Goal: Find specific page/section: Find specific page/section

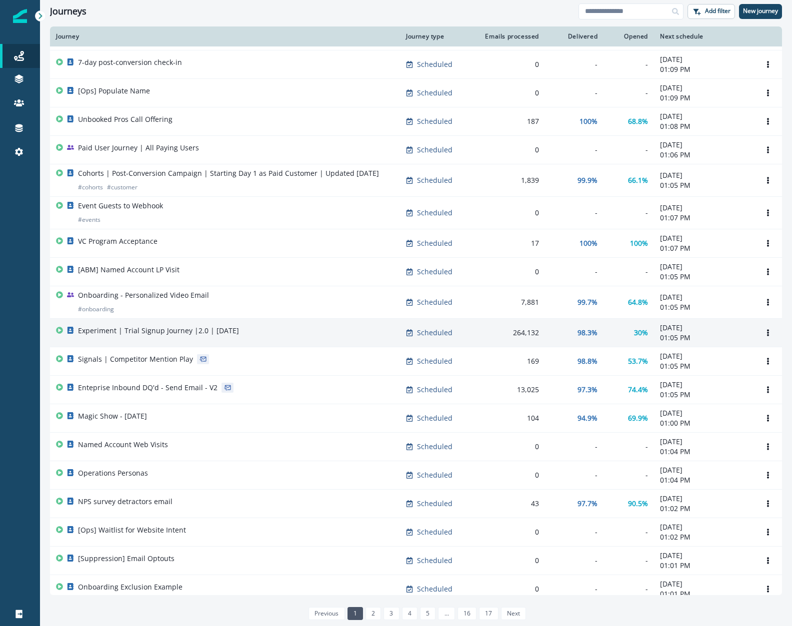
scroll to position [169, 0]
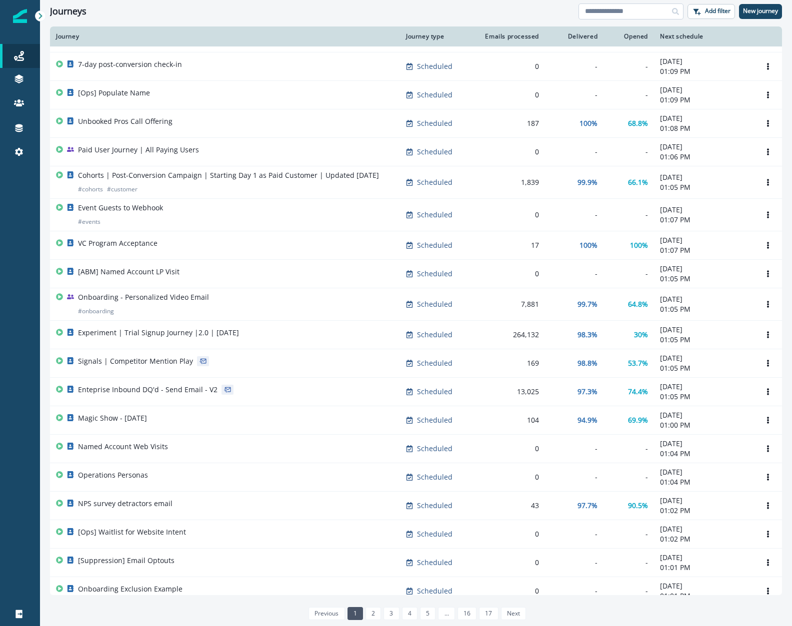
click at [601, 15] on input at bounding box center [630, 11] width 105 height 16
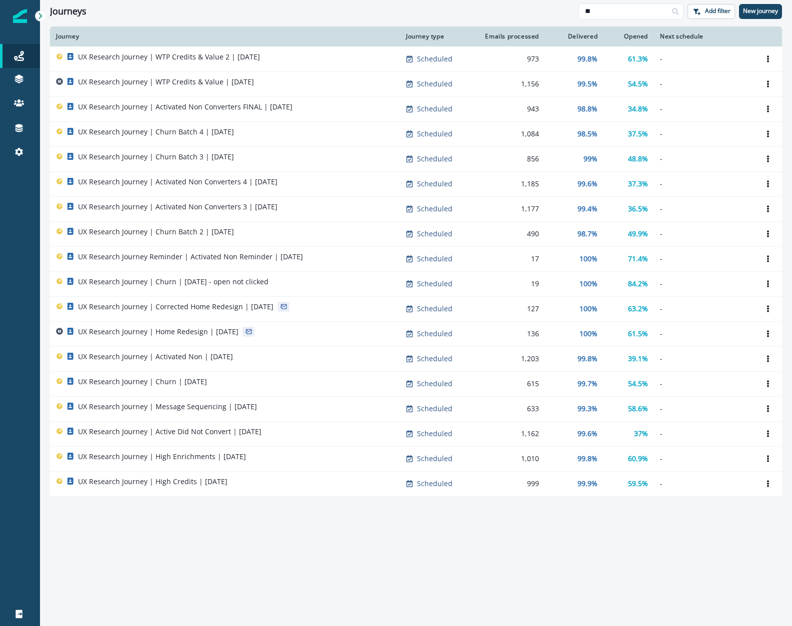
type input "**"
click at [148, 531] on div "Journey Journey type Emails processed Delivered Opened Next schedule UX Researc…" at bounding box center [416, 325] width 752 height 599
click at [200, 520] on div "Journey Journey type Emails processed Delivered Opened Next schedule UX Researc…" at bounding box center [416, 325] width 752 height 599
drag, startPoint x: 52, startPoint y: 31, endPoint x: 723, endPoint y: 499, distance: 818.0
click at [723, 499] on div "Journey Journey type Emails processed Delivered Opened Next schedule UX Researc…" at bounding box center [416, 325] width 752 height 599
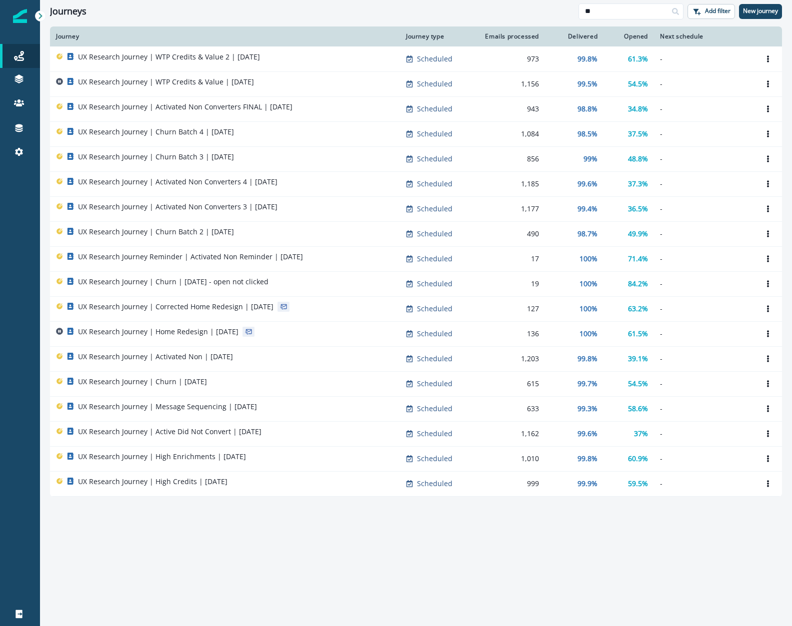
copy thead
click at [318, 37] on div "Journey" at bounding box center [225, 36] width 338 height 8
drag, startPoint x: 647, startPoint y: 36, endPoint x: 48, endPoint y: 36, distance: 598.9
click at [48, 36] on div "Journey Journey type Emails processed Delivered Opened Next schedule UX Researc…" at bounding box center [416, 325] width 752 height 599
copy thead "Journey Journey type Emails processed Delivered Opened"
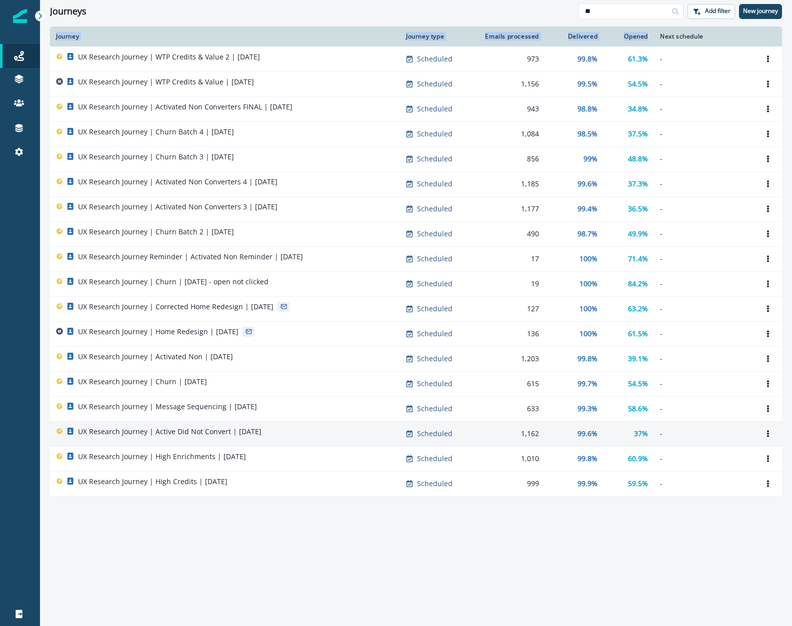
click at [209, 435] on p "UX Research Journey | Active Did Not Convert | [DATE]" at bounding box center [169, 432] width 183 height 10
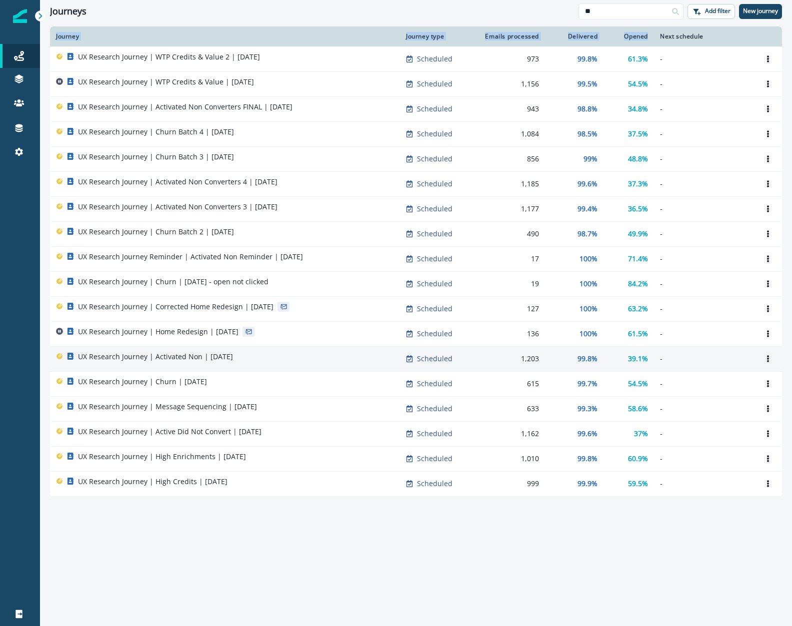
click at [189, 357] on p "UX Research Journey | Activated Non | August 8" at bounding box center [155, 357] width 155 height 10
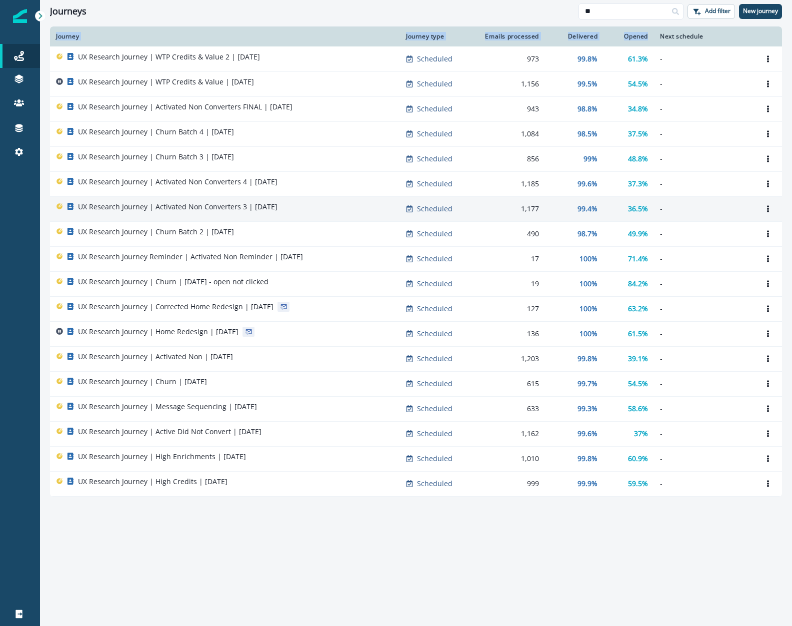
click at [188, 204] on p "UX Research Journey | Activated Non Converters 3 | August 11" at bounding box center [177, 207] width 199 height 10
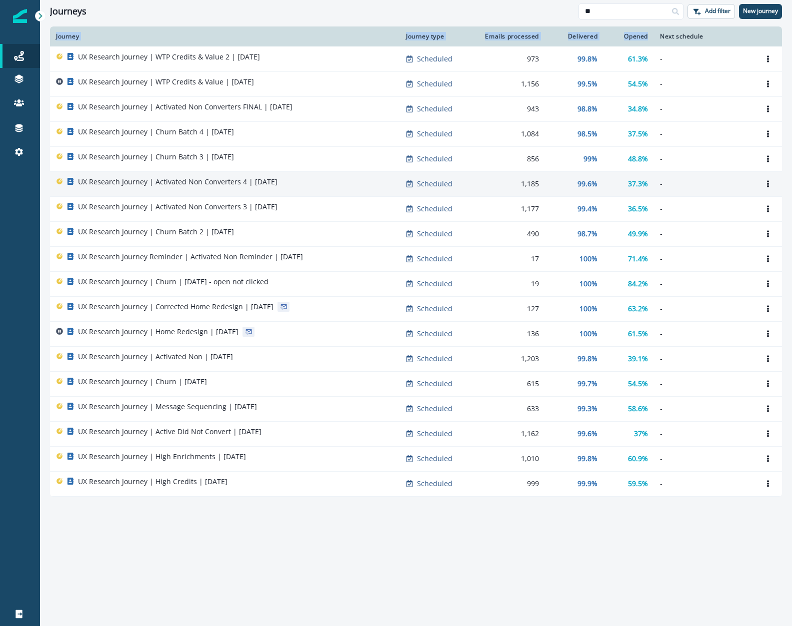
click at [191, 180] on p "UX Research Journey | Activated Non Converters 4 | August 12" at bounding box center [177, 182] width 199 height 10
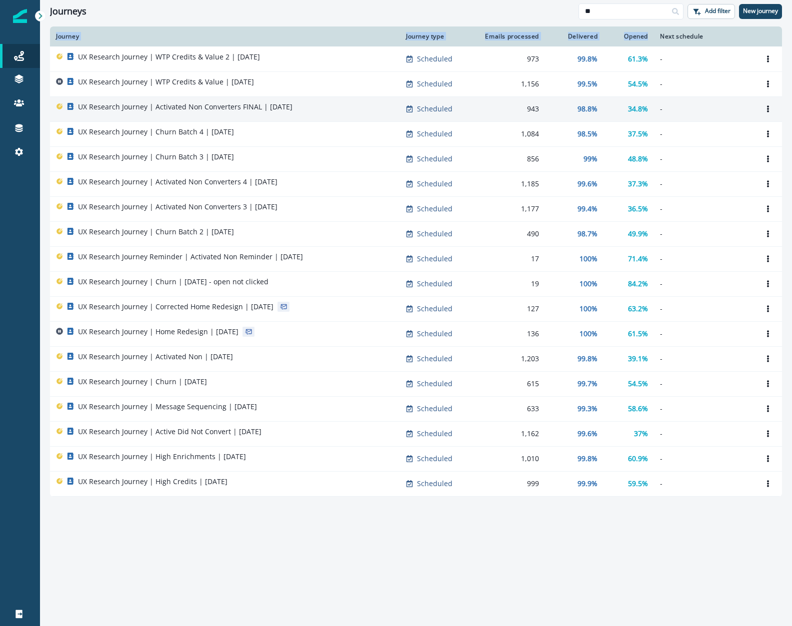
click at [237, 104] on p "UX Research Journey | Activated Non Converters FINAL | August 13" at bounding box center [185, 107] width 214 height 10
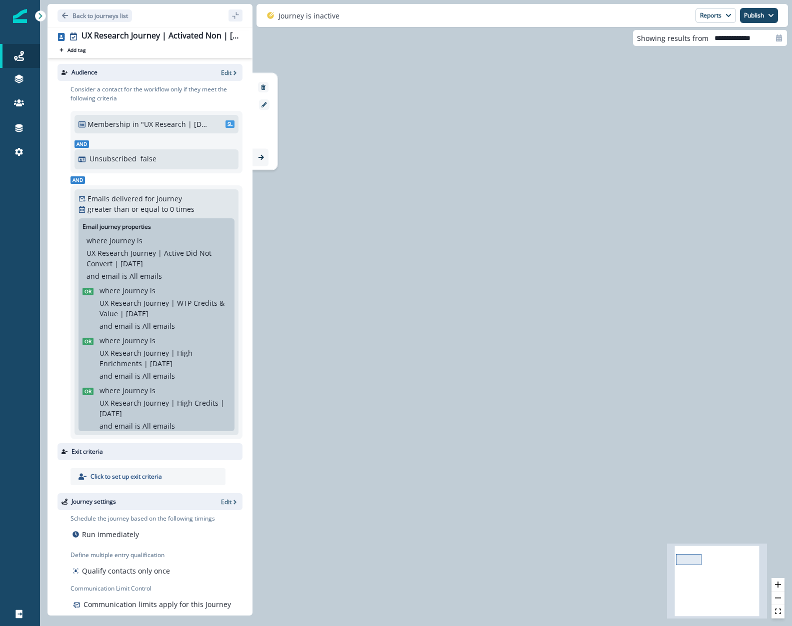
click at [515, 322] on div "1,203 contacts have entered the journey Send email Email asset changed, journey…" at bounding box center [416, 313] width 752 height 626
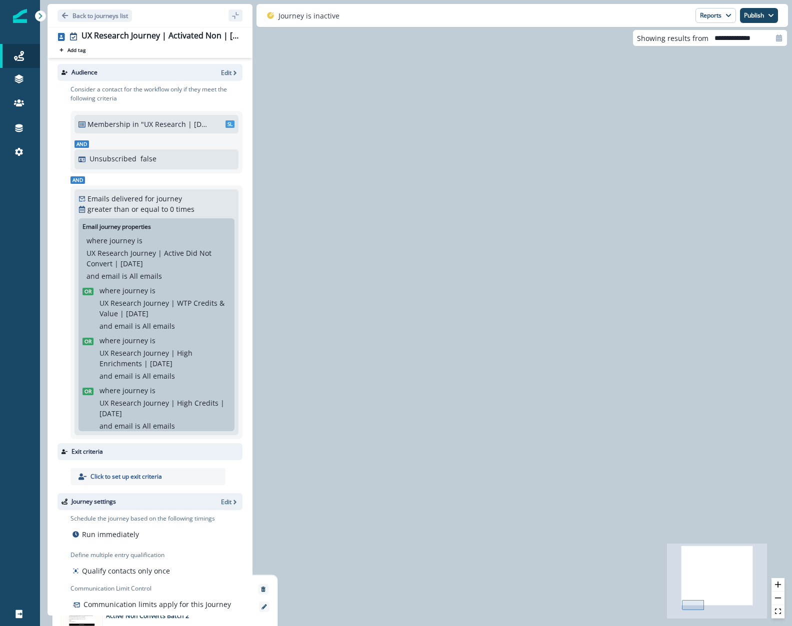
click at [706, 592] on icon "React Flow mini map" at bounding box center [717, 581] width 100 height 75
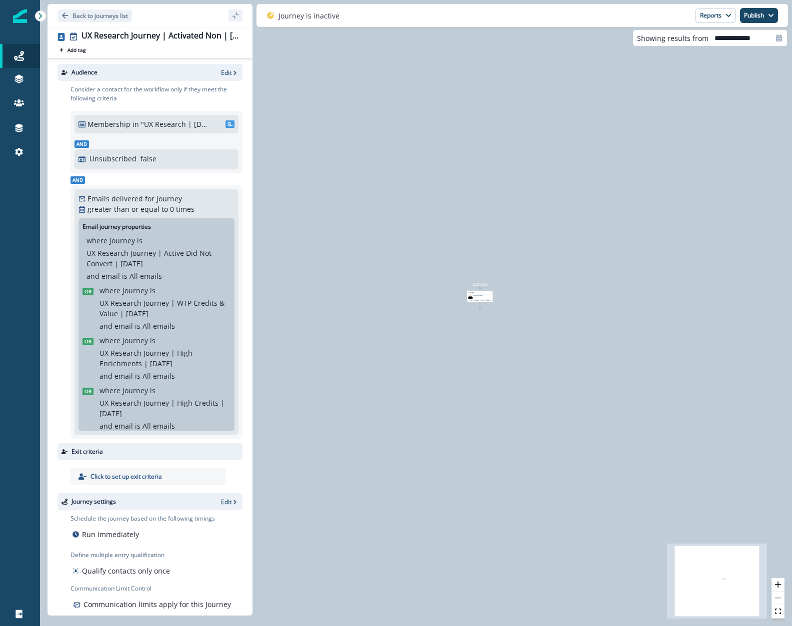
drag, startPoint x: 420, startPoint y: 429, endPoint x: 514, endPoint y: 329, distance: 136.9
click at [514, 329] on div "1,203 contacts have entered the journey Send email Email asset changed, journey…" at bounding box center [416, 313] width 752 height 626
click at [480, 497] on span "Share your feedback with Clay Research!" at bounding box center [479, 498] width 11 height 2
click at [778, 587] on icon "zoom in" at bounding box center [778, 585] width 6 height 6
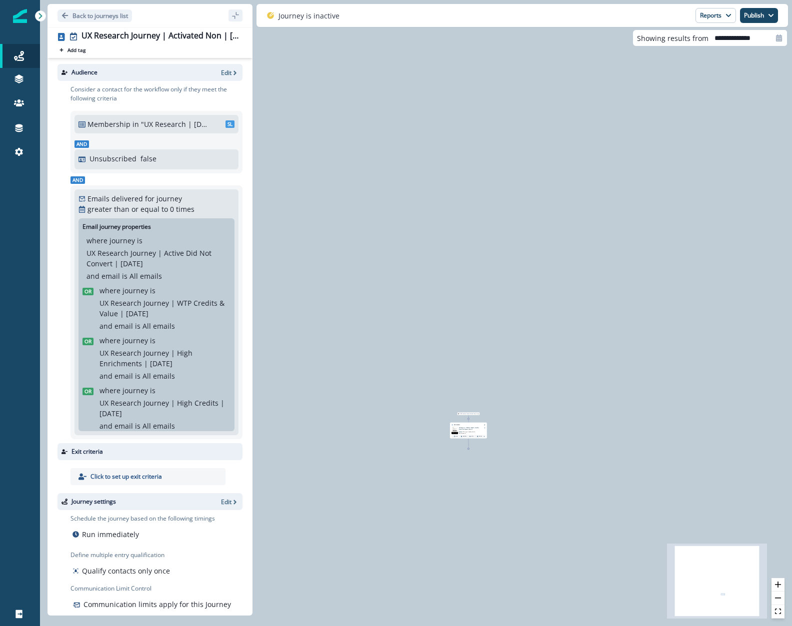
drag, startPoint x: 566, startPoint y: 390, endPoint x: 489, endPoint y: 230, distance: 177.8
click at [496, 250] on div "1,203 contacts have entered the journey Send email Email asset changed, journey…" at bounding box center [416, 313] width 752 height 626
click at [783, 584] on button "zoom in" at bounding box center [777, 584] width 13 height 13
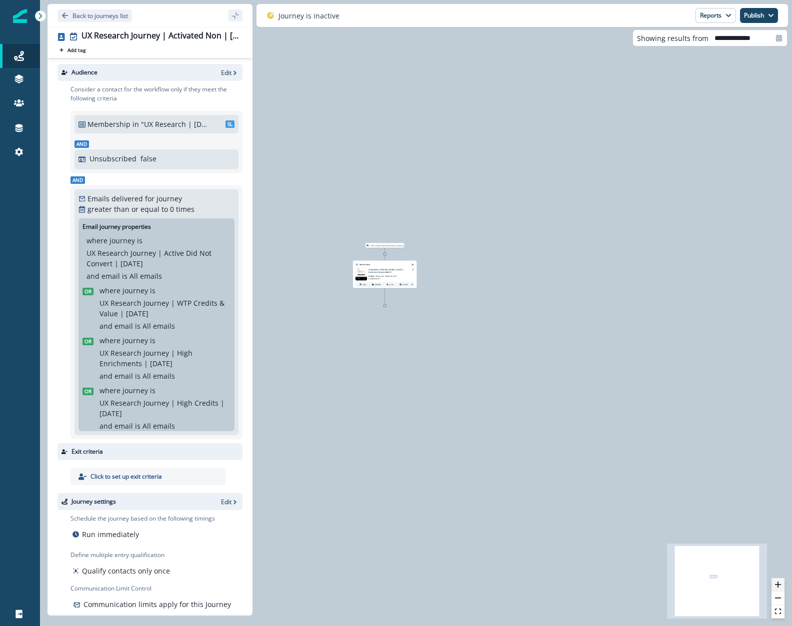
click at [783, 584] on button "zoom in" at bounding box center [777, 584] width 13 height 13
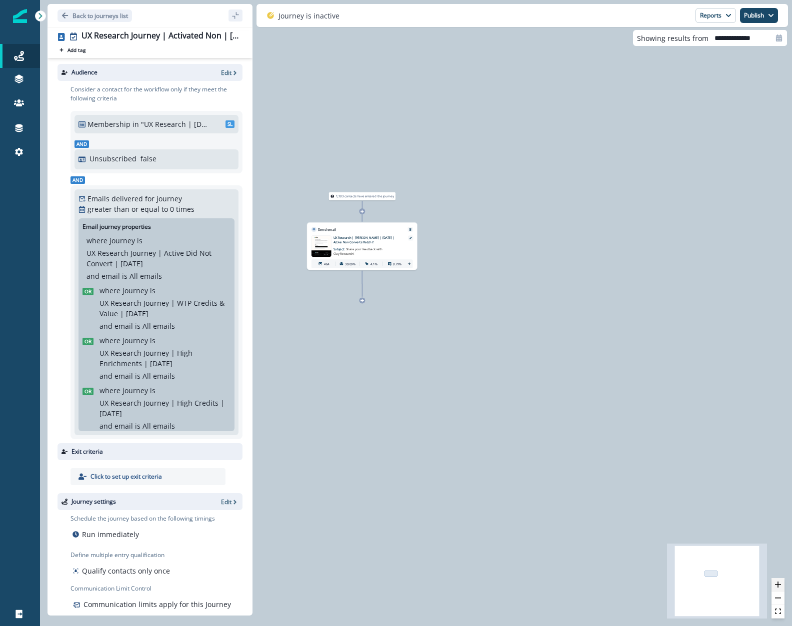
click at [783, 584] on button "zoom in" at bounding box center [777, 584] width 13 height 13
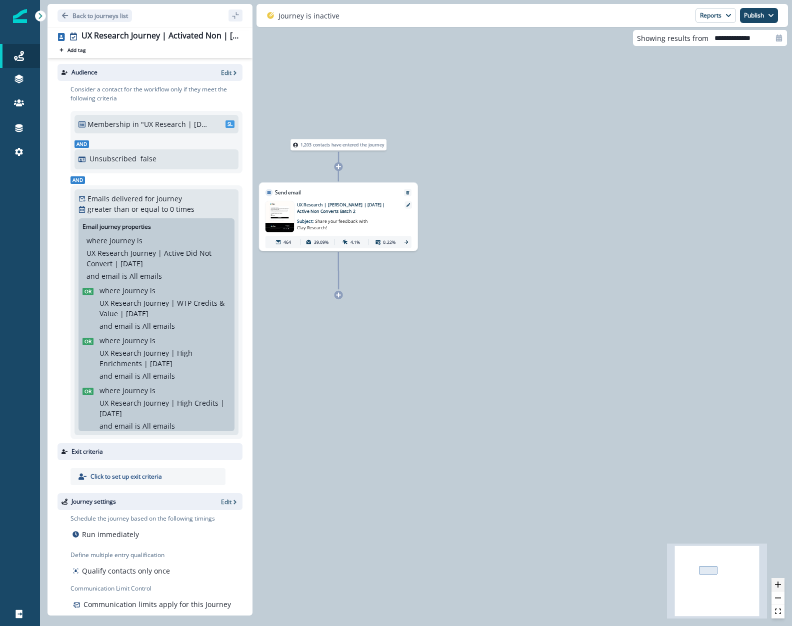
click at [783, 584] on button "zoom in" at bounding box center [777, 584] width 13 height 13
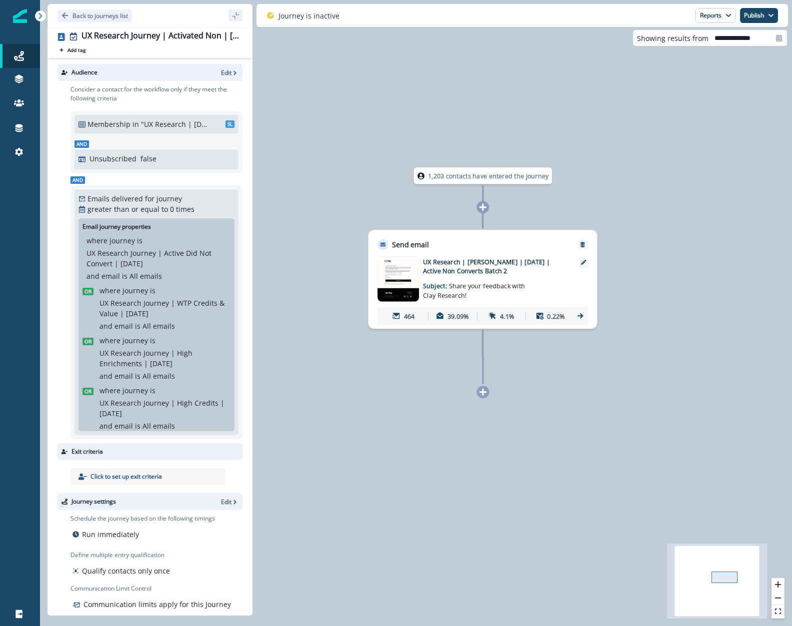
drag, startPoint x: 432, startPoint y: 326, endPoint x: 610, endPoint y: 431, distance: 207.1
click at [610, 431] on div "1,203 contacts have entered the journey Send email Email asset changed, journey…" at bounding box center [416, 313] width 752 height 626
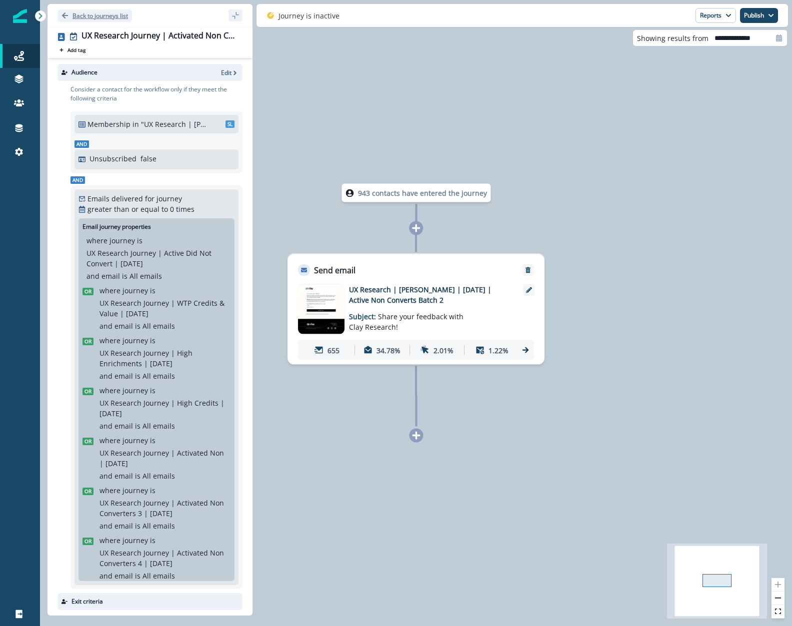
click at [73, 15] on p "Back to journeys list" at bounding box center [99, 15] width 55 height 8
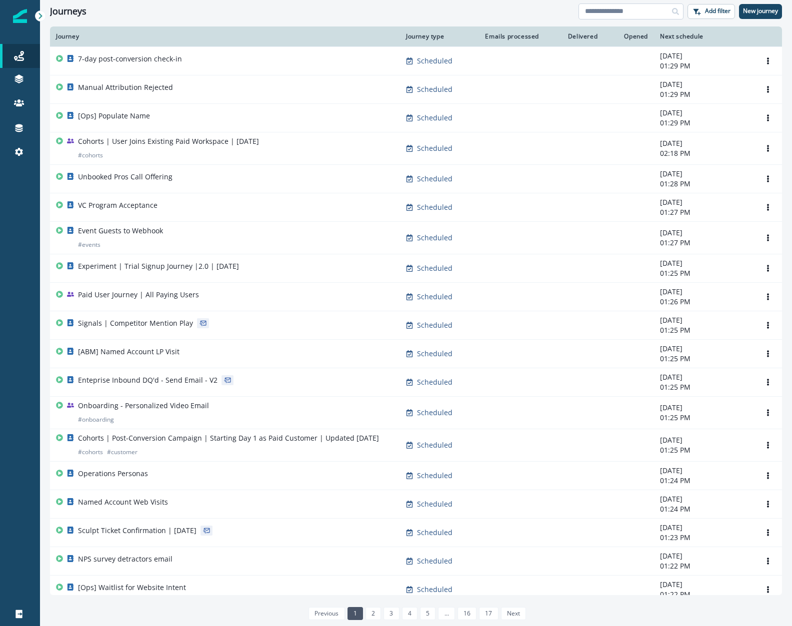
click at [594, 8] on input at bounding box center [630, 11] width 105 height 16
type input "**"
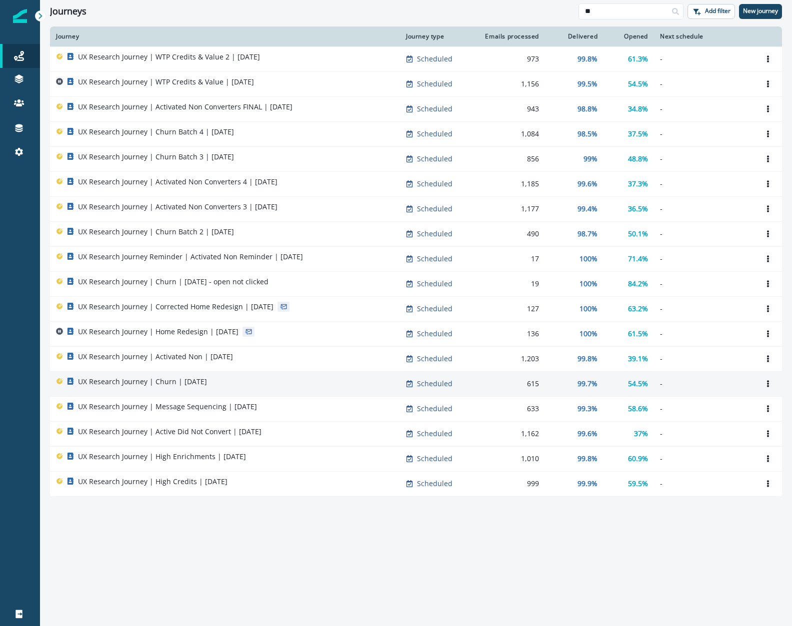
click at [187, 385] on p "UX Research Journey | Churn | [DATE]" at bounding box center [142, 382] width 129 height 10
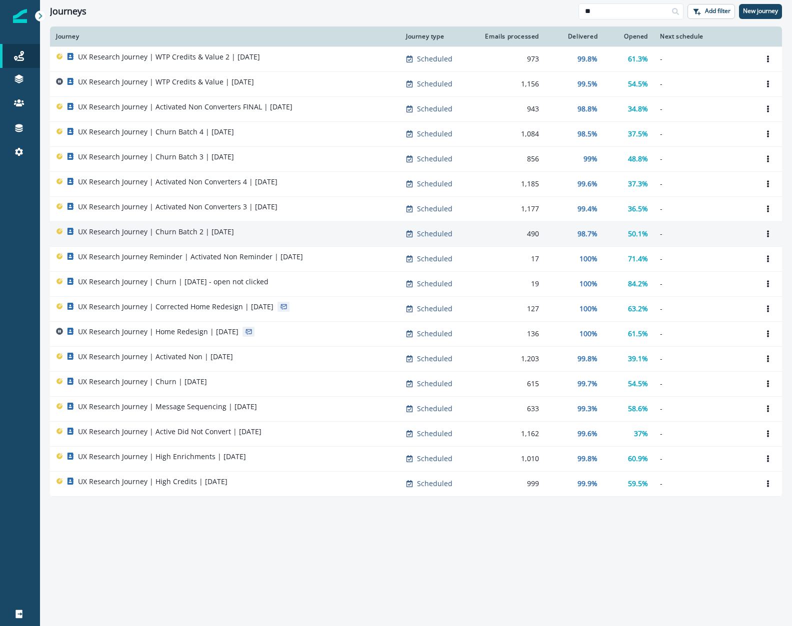
click at [203, 241] on td "UX Research Journey | Churn Batch 2 | August 11" at bounding box center [225, 233] width 350 height 25
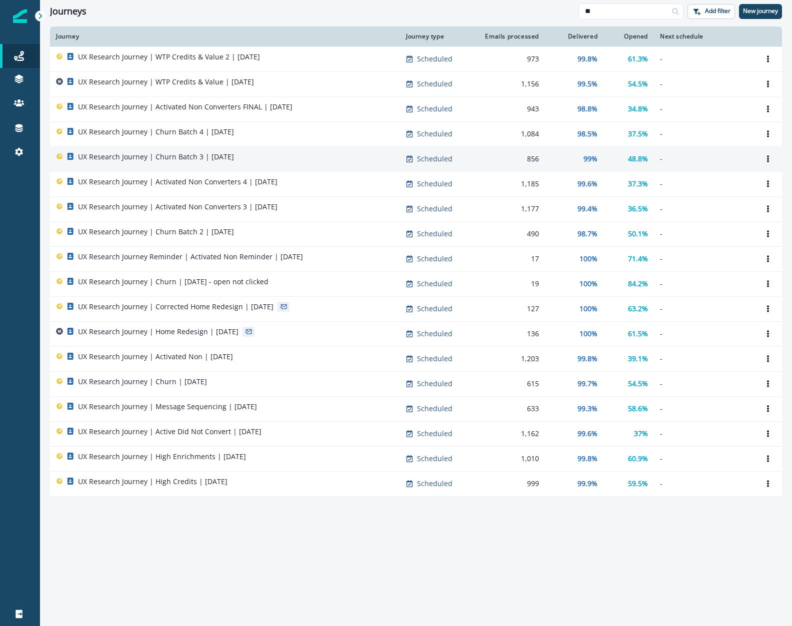
click at [198, 155] on p "UX Research Journey | Churn Batch 3 | August 12" at bounding box center [156, 157] width 156 height 10
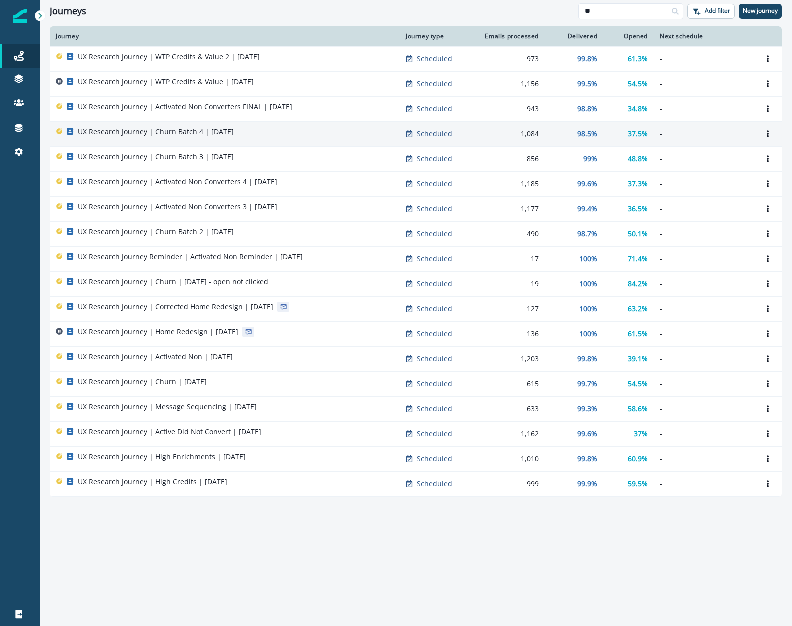
click at [192, 136] on p "UX Research Journey | Churn Batch 4 | August 13" at bounding box center [156, 132] width 156 height 10
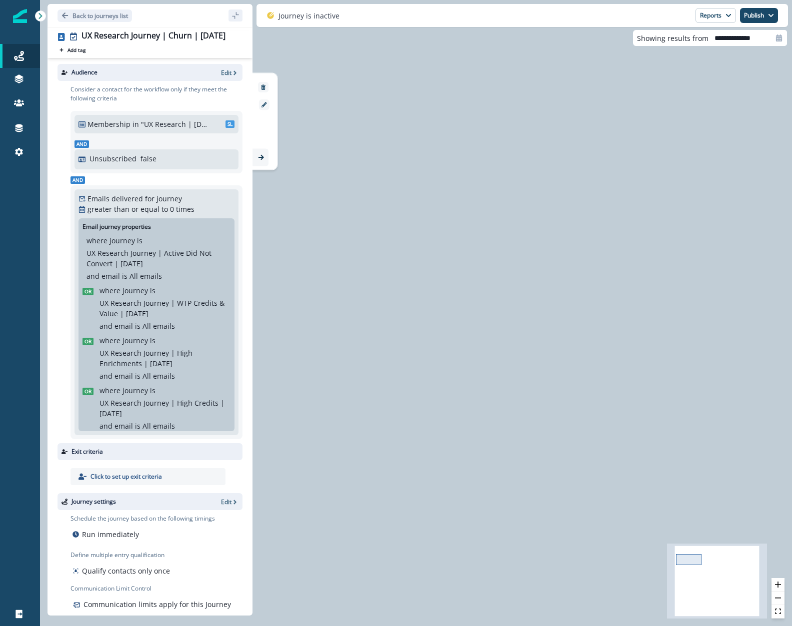
drag, startPoint x: 710, startPoint y: 580, endPoint x: 720, endPoint y: 551, distance: 30.2
click at [685, 540] on div "**********" at bounding box center [416, 313] width 752 height 626
click at [776, 599] on button "zoom out" at bounding box center [777, 598] width 13 height 13
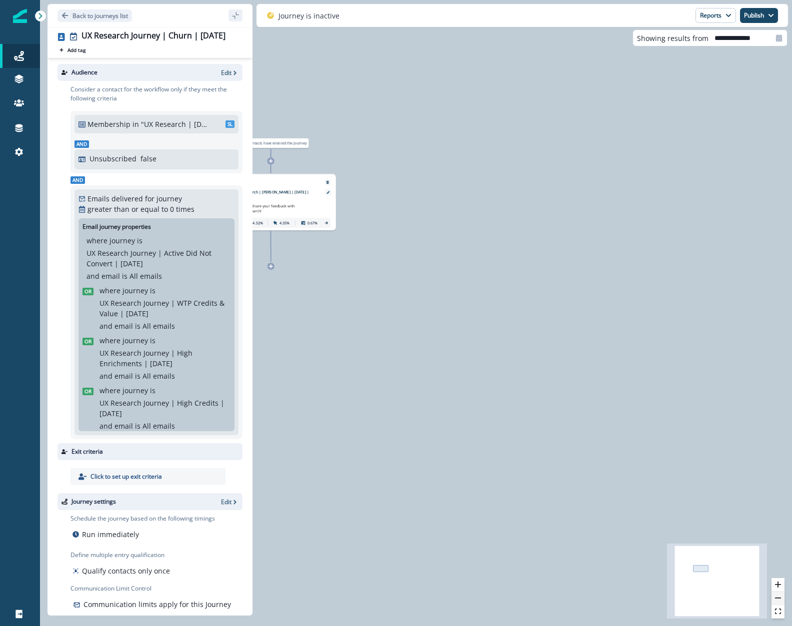
click at [776, 599] on button "zoom out" at bounding box center [777, 598] width 13 height 13
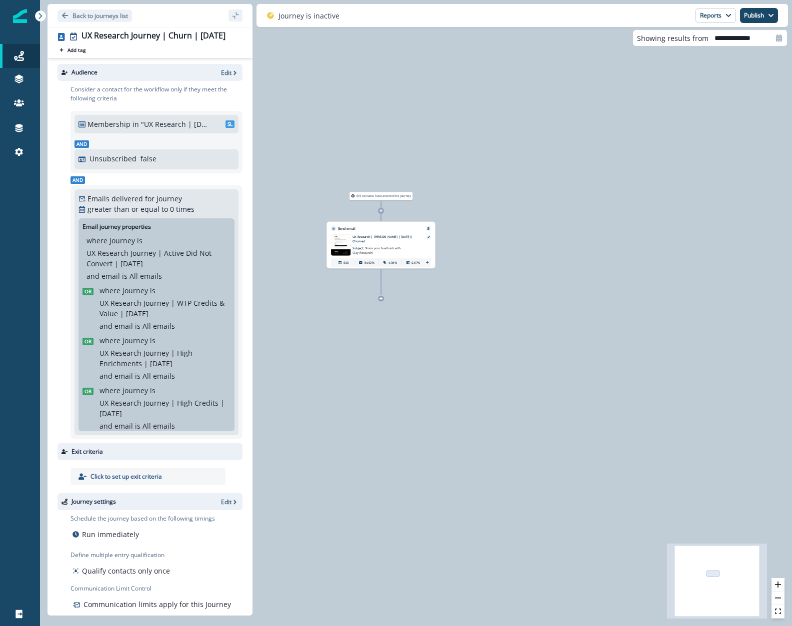
drag, startPoint x: 500, startPoint y: 347, endPoint x: 736, endPoint y: 402, distance: 242.8
click at [739, 406] on div "615 contacts have entered the journey Send email Email asset changed, journey r…" at bounding box center [416, 313] width 752 height 626
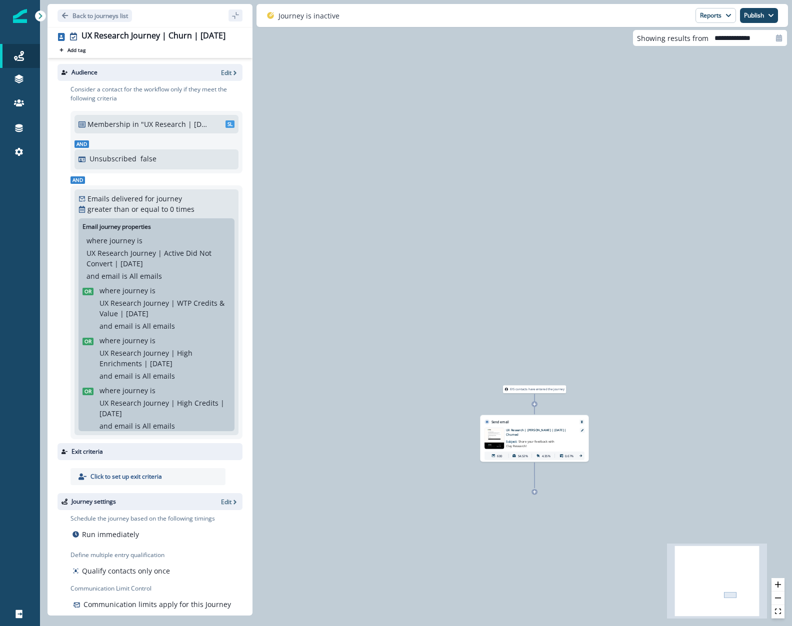
click at [550, 440] on span "Share your feedback with Clay Research!" at bounding box center [530, 444] width 48 height 8
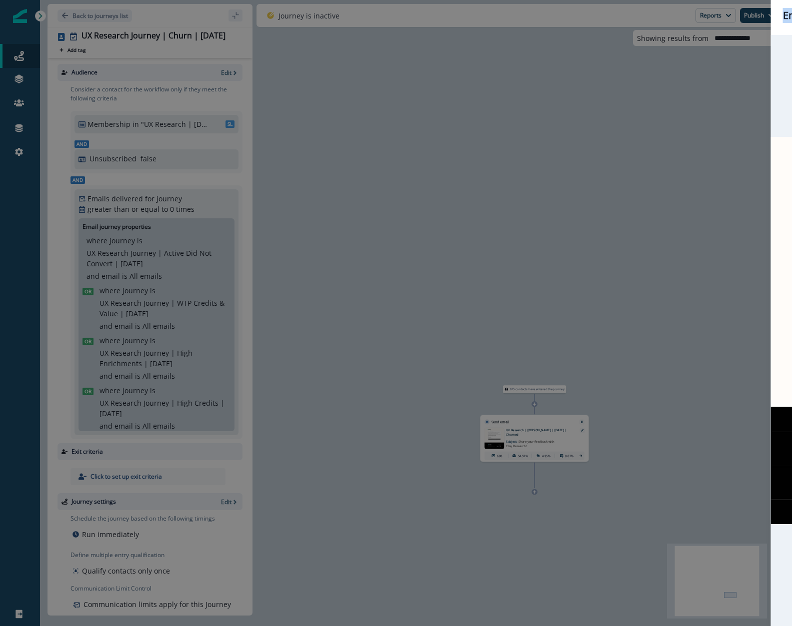
click at [550, 438] on div "Email preview Change email asset UX Research | [PERSON_NAME] | [DATE] | Churned…" at bounding box center [396, 313] width 792 height 626
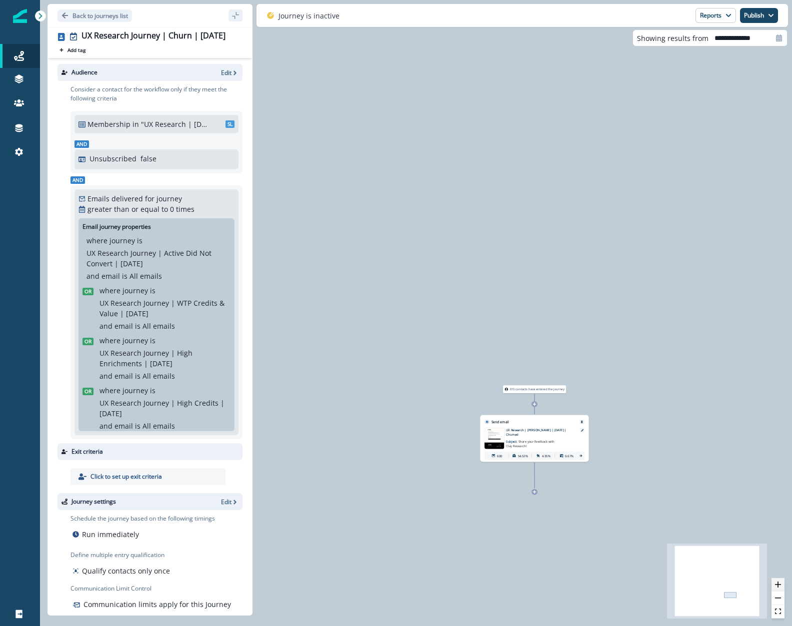
click at [773, 585] on button "zoom in" at bounding box center [777, 584] width 13 height 13
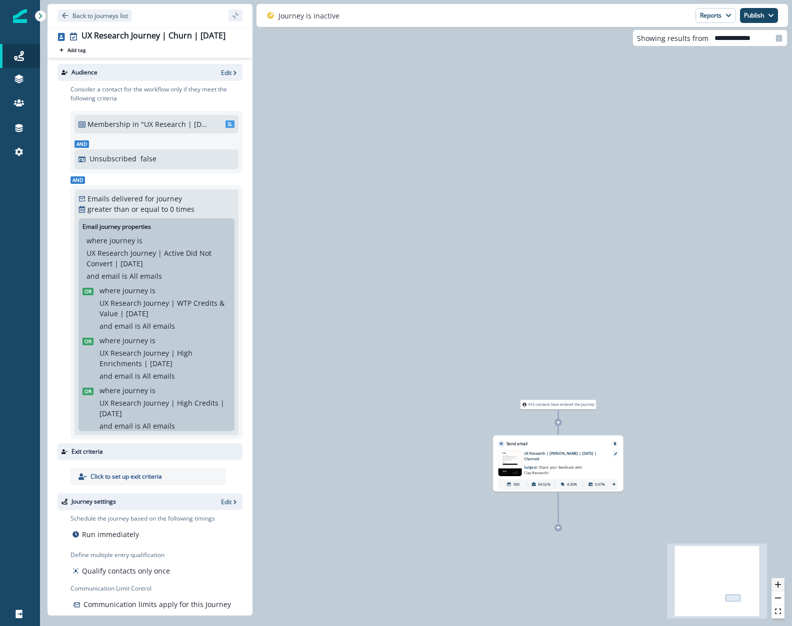
click at [773, 585] on button "zoom in" at bounding box center [777, 584] width 13 height 13
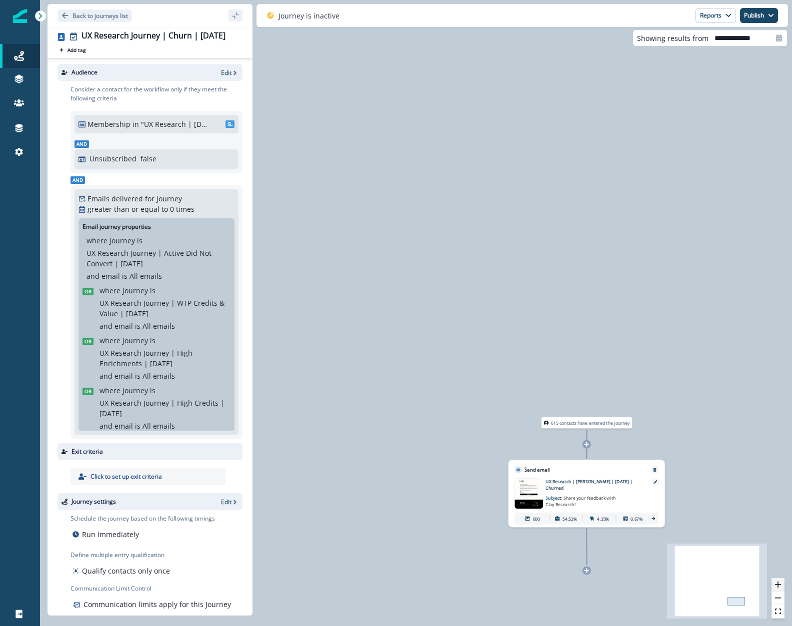
click at [773, 585] on button "zoom in" at bounding box center [777, 584] width 13 height 13
click at [773, 586] on button "zoom in" at bounding box center [777, 584] width 13 height 13
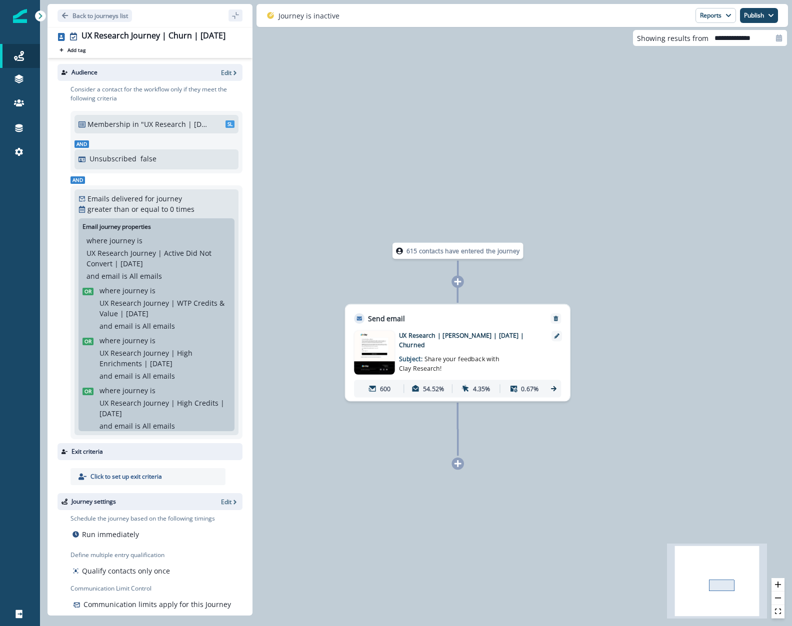
drag, startPoint x: 652, startPoint y: 291, endPoint x: 566, endPoint y: 192, distance: 130.8
click at [515, 128] on div "615 contacts have entered the journey Send email Email asset changed, journey r…" at bounding box center [416, 313] width 752 height 626
